Goal: Task Accomplishment & Management: Manage account settings

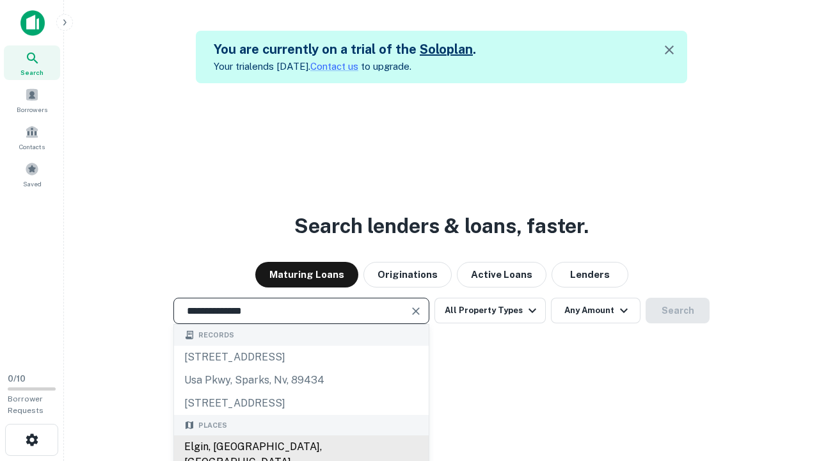
click at [301, 447] on div "Elgin, [GEOGRAPHIC_DATA], [GEOGRAPHIC_DATA]" at bounding box center [301, 454] width 255 height 38
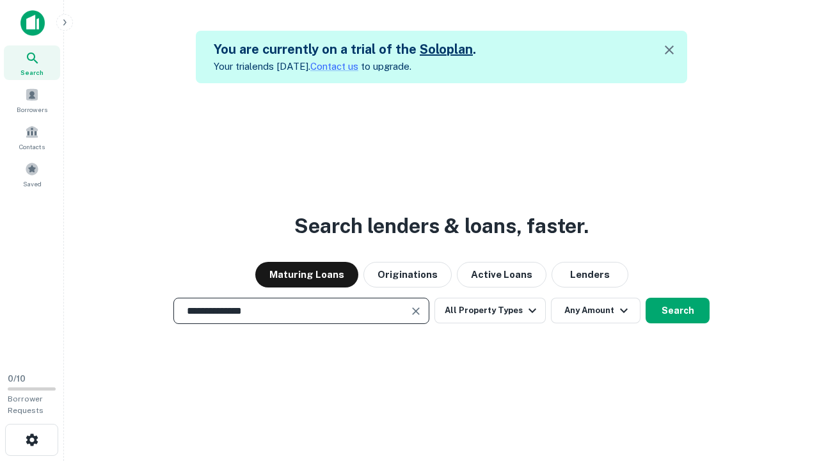
scroll to position [20, 0]
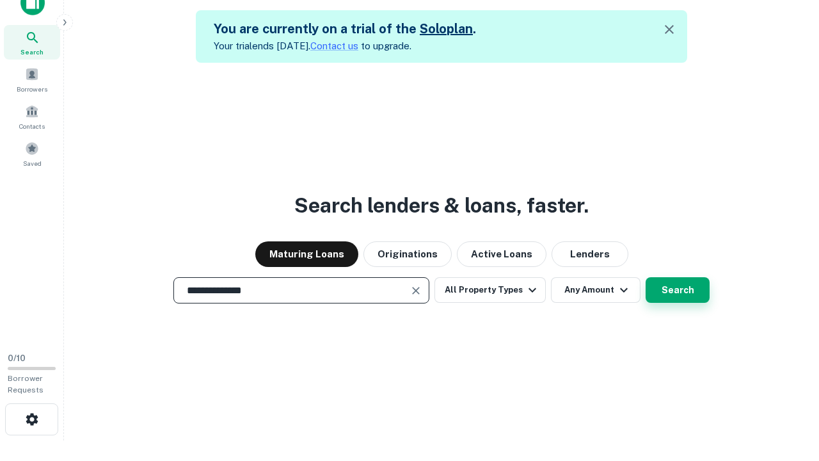
type input "**********"
click at [646, 277] on button "Search" at bounding box center [678, 290] width 64 height 26
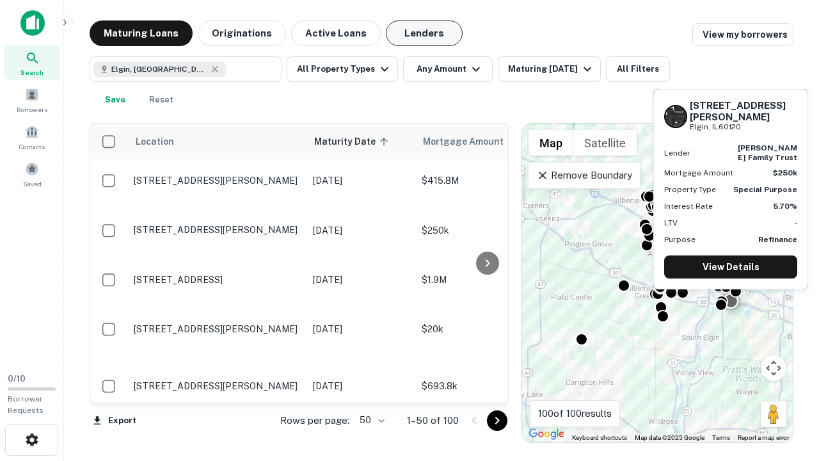
click at [424, 33] on button "Lenders" at bounding box center [424, 33] width 77 height 26
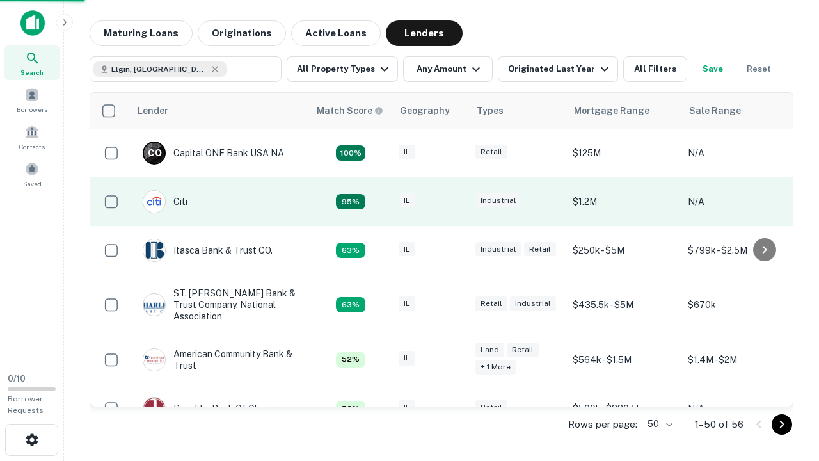
click at [454, 202] on div "IL" at bounding box center [431, 201] width 64 height 17
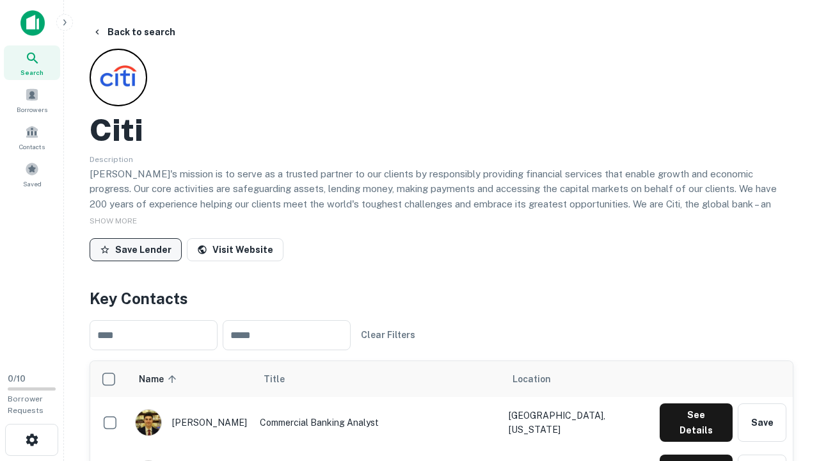
click at [136, 249] on button "Save Lender" at bounding box center [136, 249] width 92 height 23
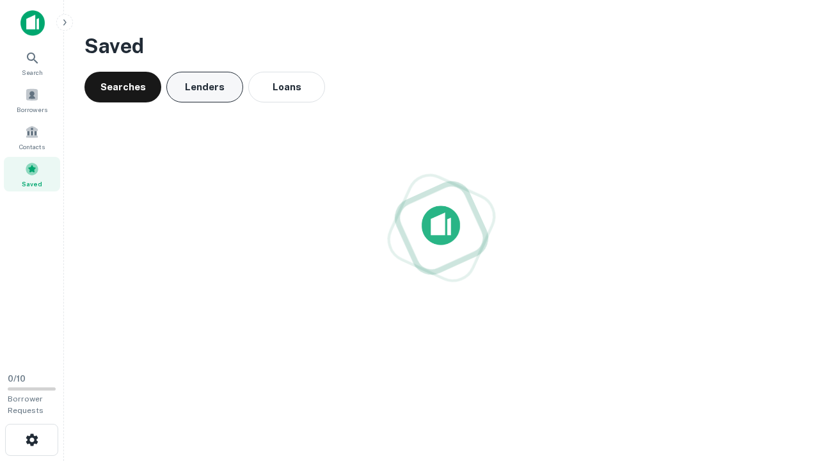
click at [205, 87] on button "Lenders" at bounding box center [204, 87] width 77 height 31
